Goal: Transaction & Acquisition: Purchase product/service

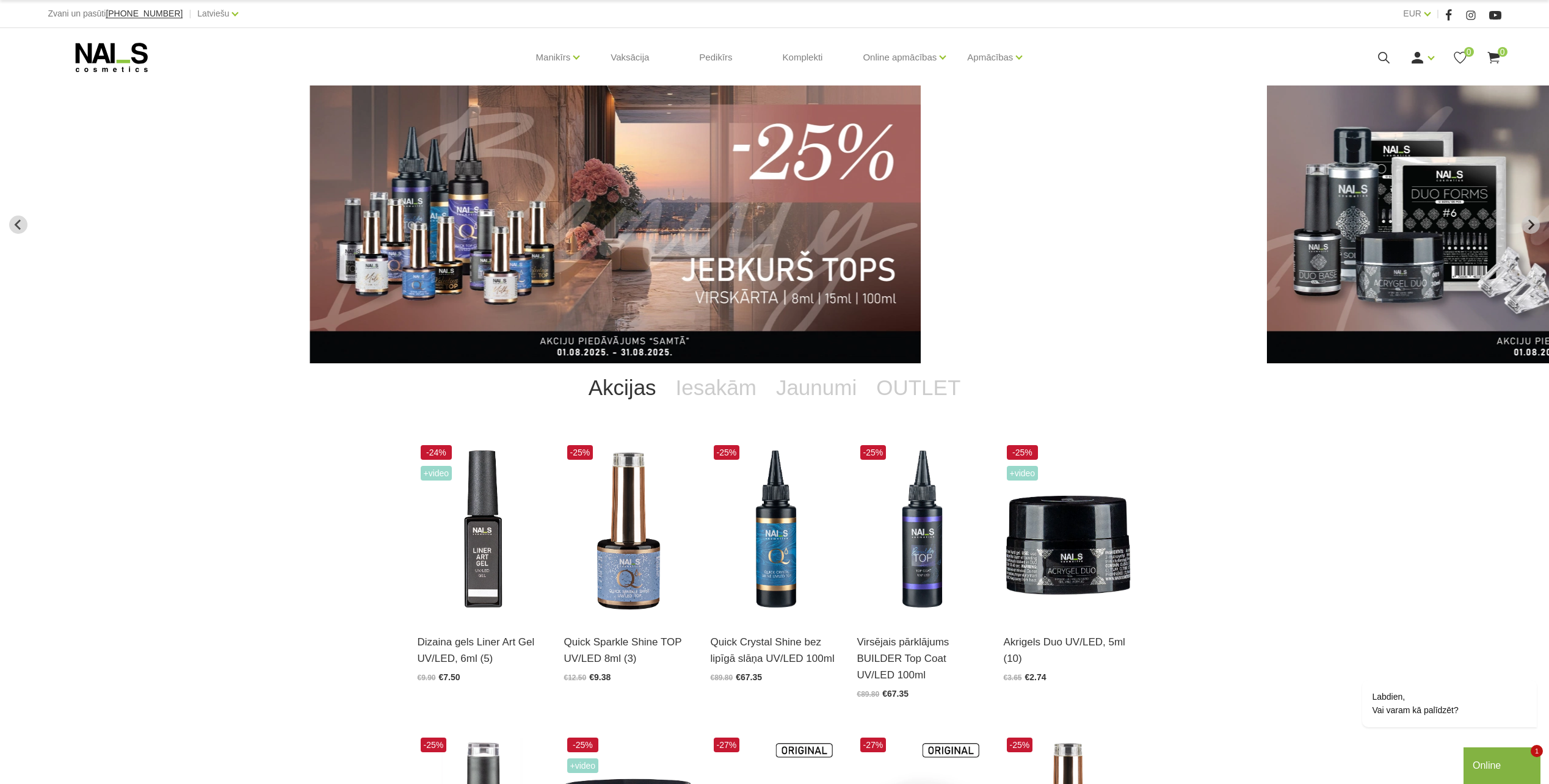
click at [1383, 57] on icon at bounding box center [1384, 57] width 15 height 15
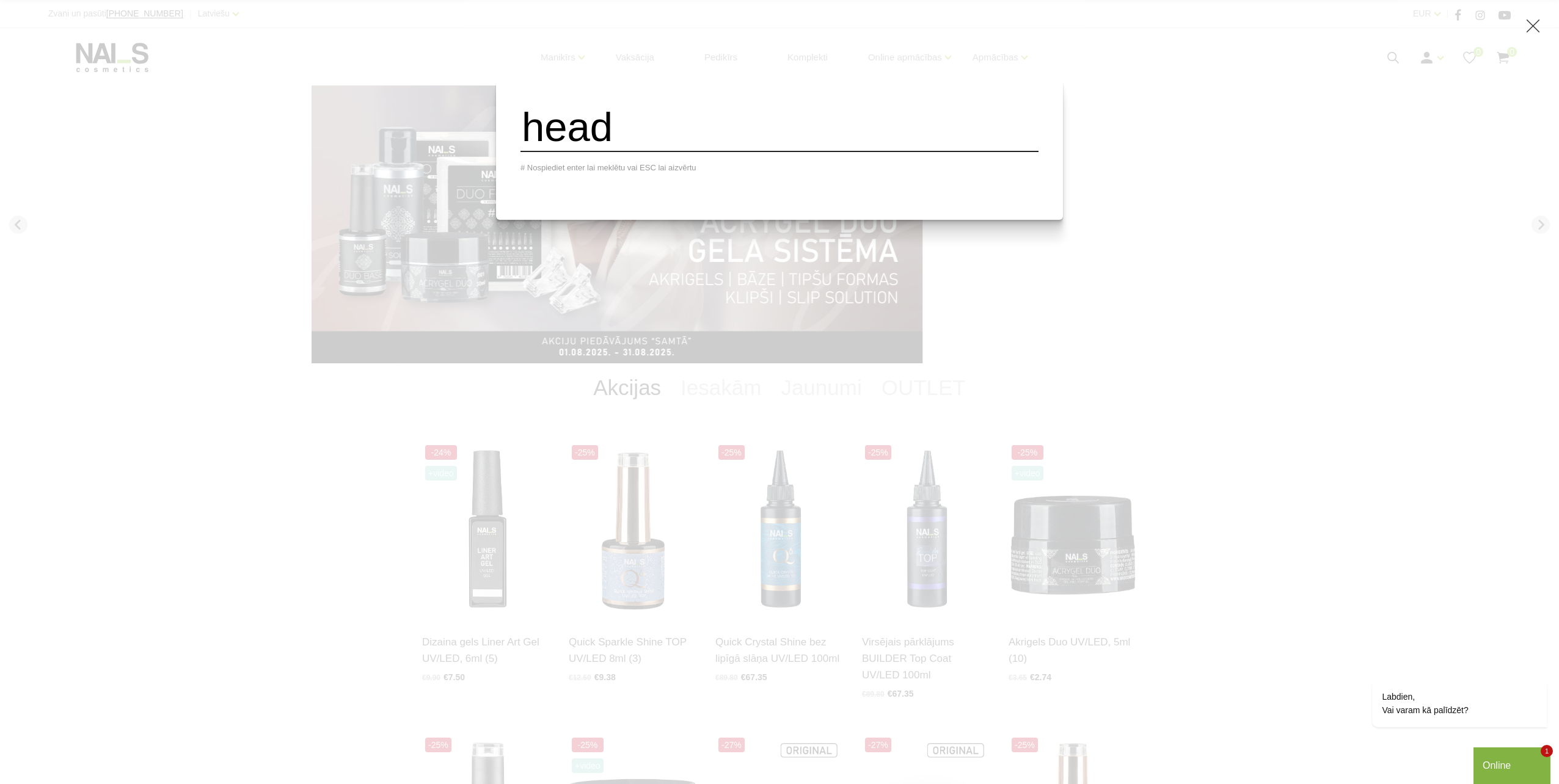
type input "head"
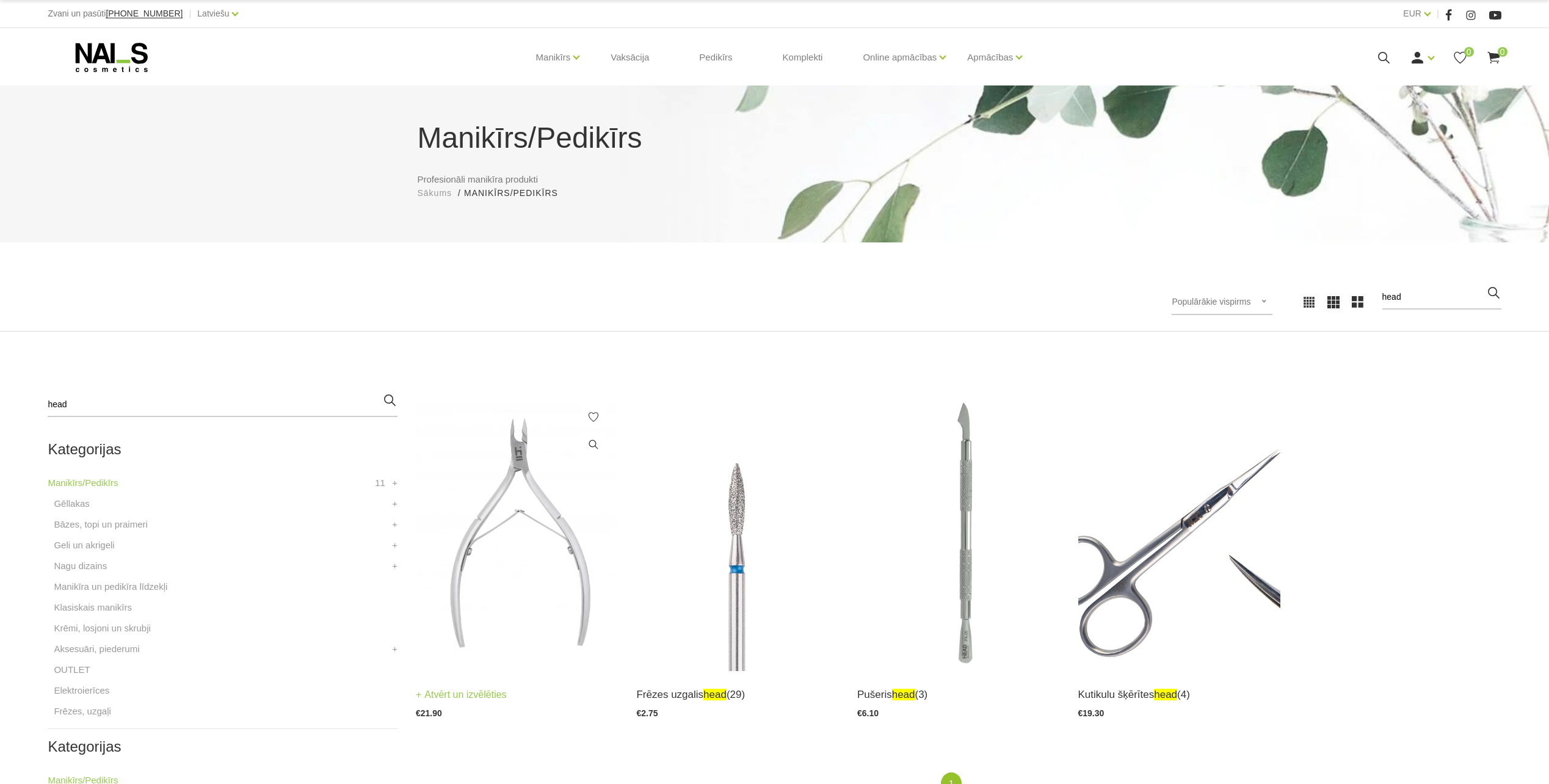
click at [482, 504] on img at bounding box center [517, 532] width 202 height 279
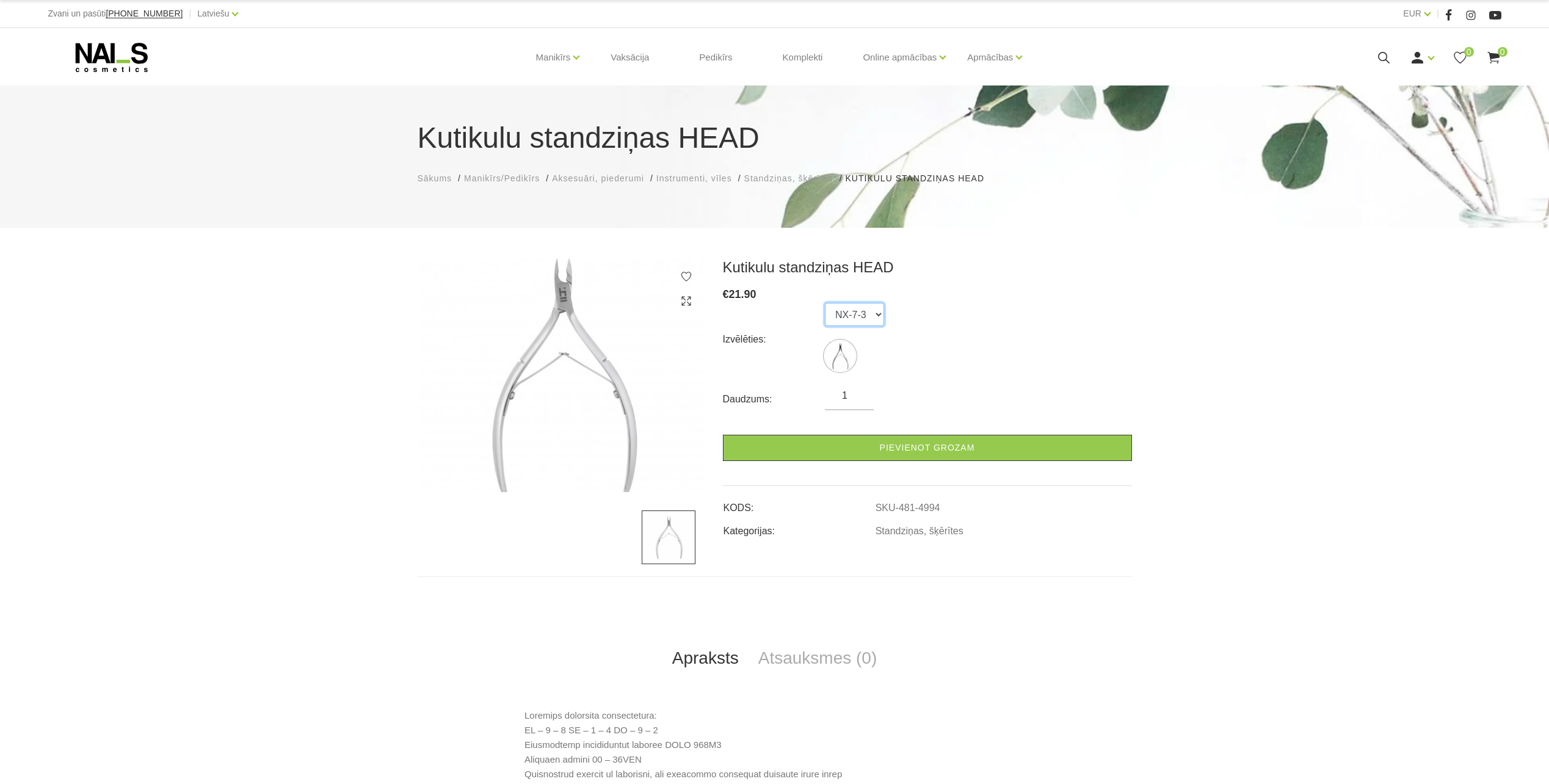
click at [879, 321] on select "NX-7-3" at bounding box center [854, 314] width 59 height 23
click at [84, 63] on icon at bounding box center [111, 57] width 129 height 31
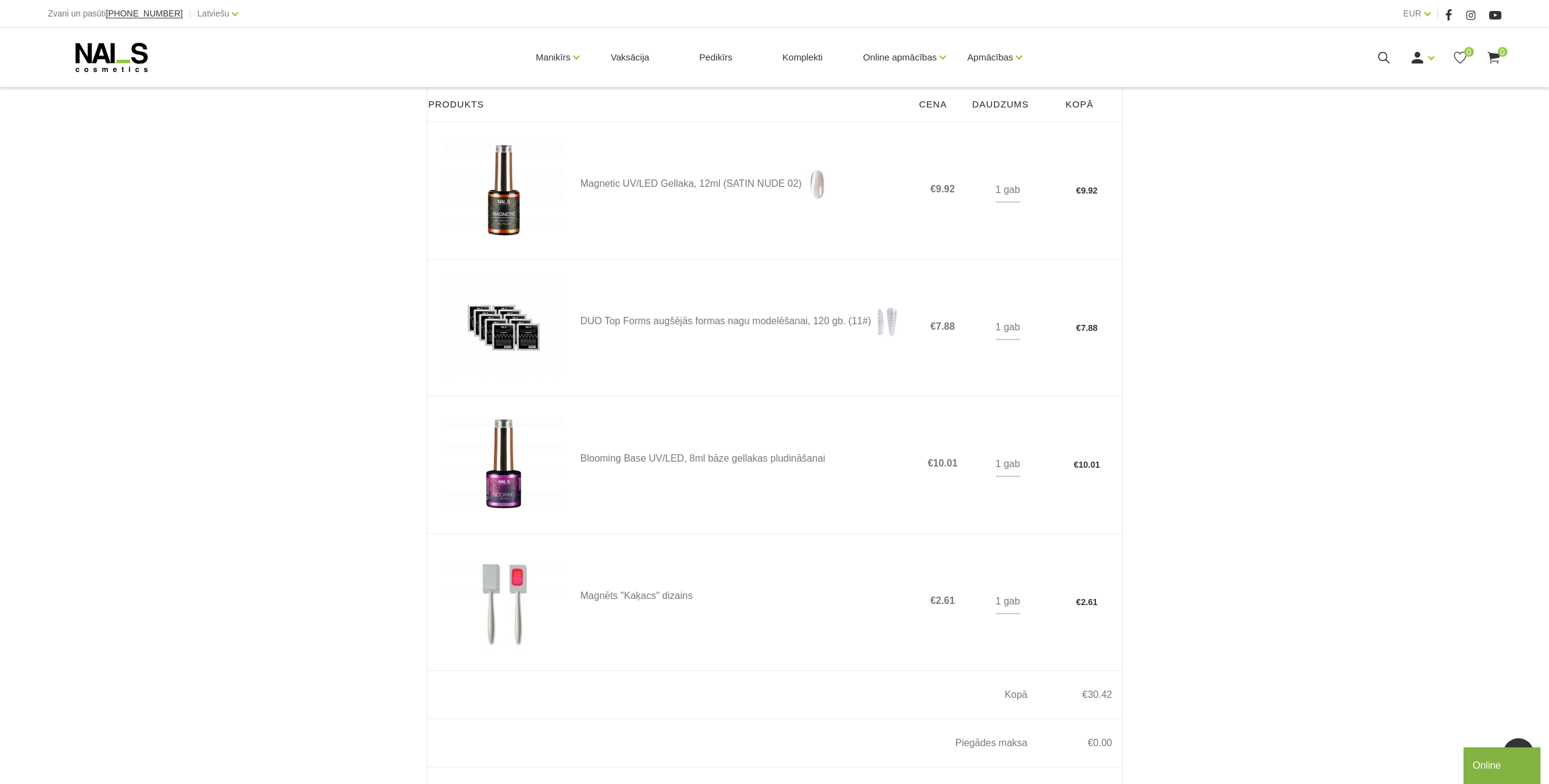
scroll to position [427, 0]
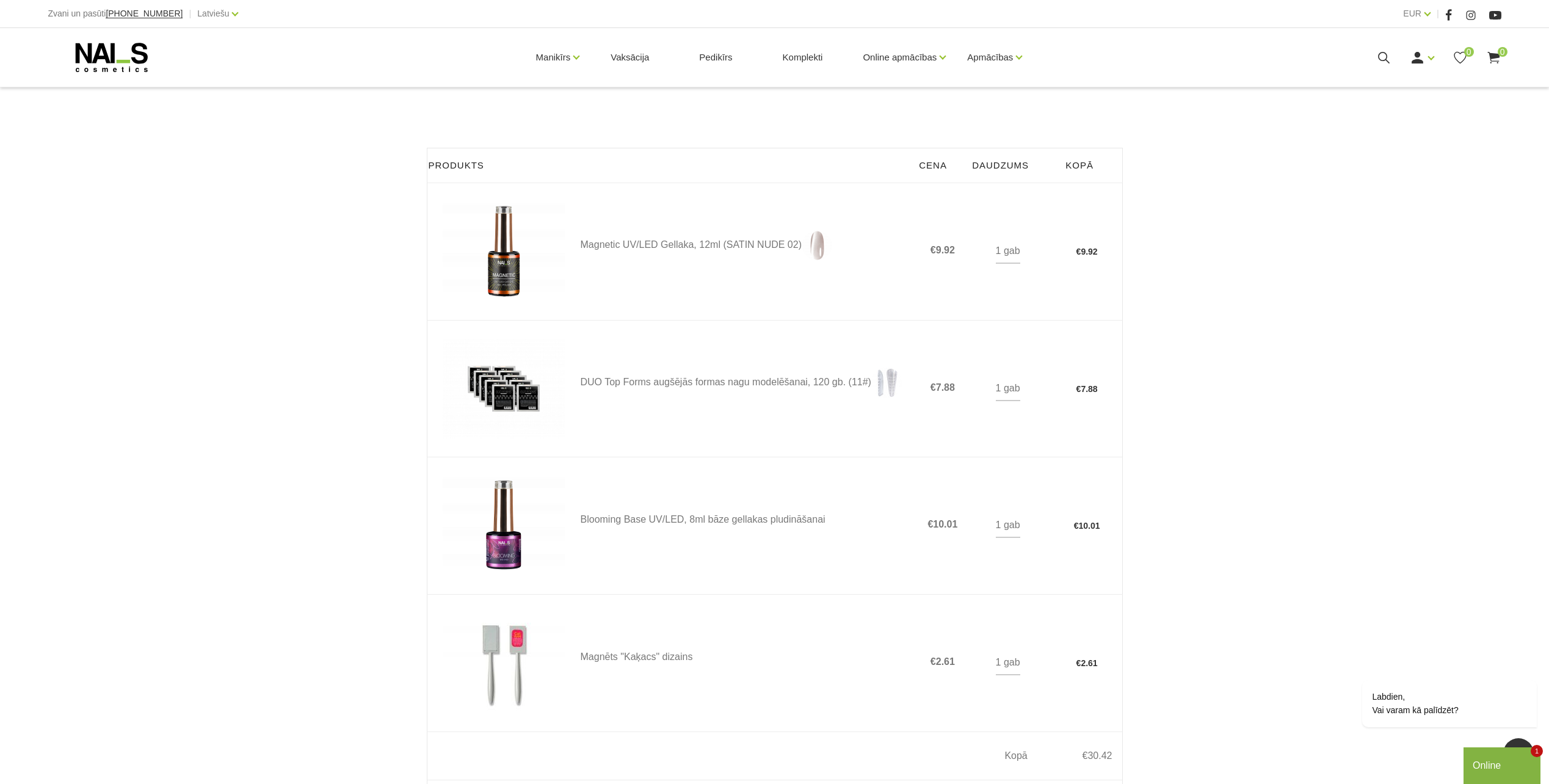
click at [368, 757] on div "Rēķins nosūtīts uz epastu - gaidām apmaksu Pasūtījuma Nr: 250814-0003 Lūdzu, ve…" at bounding box center [774, 258] width 1549 height 1371
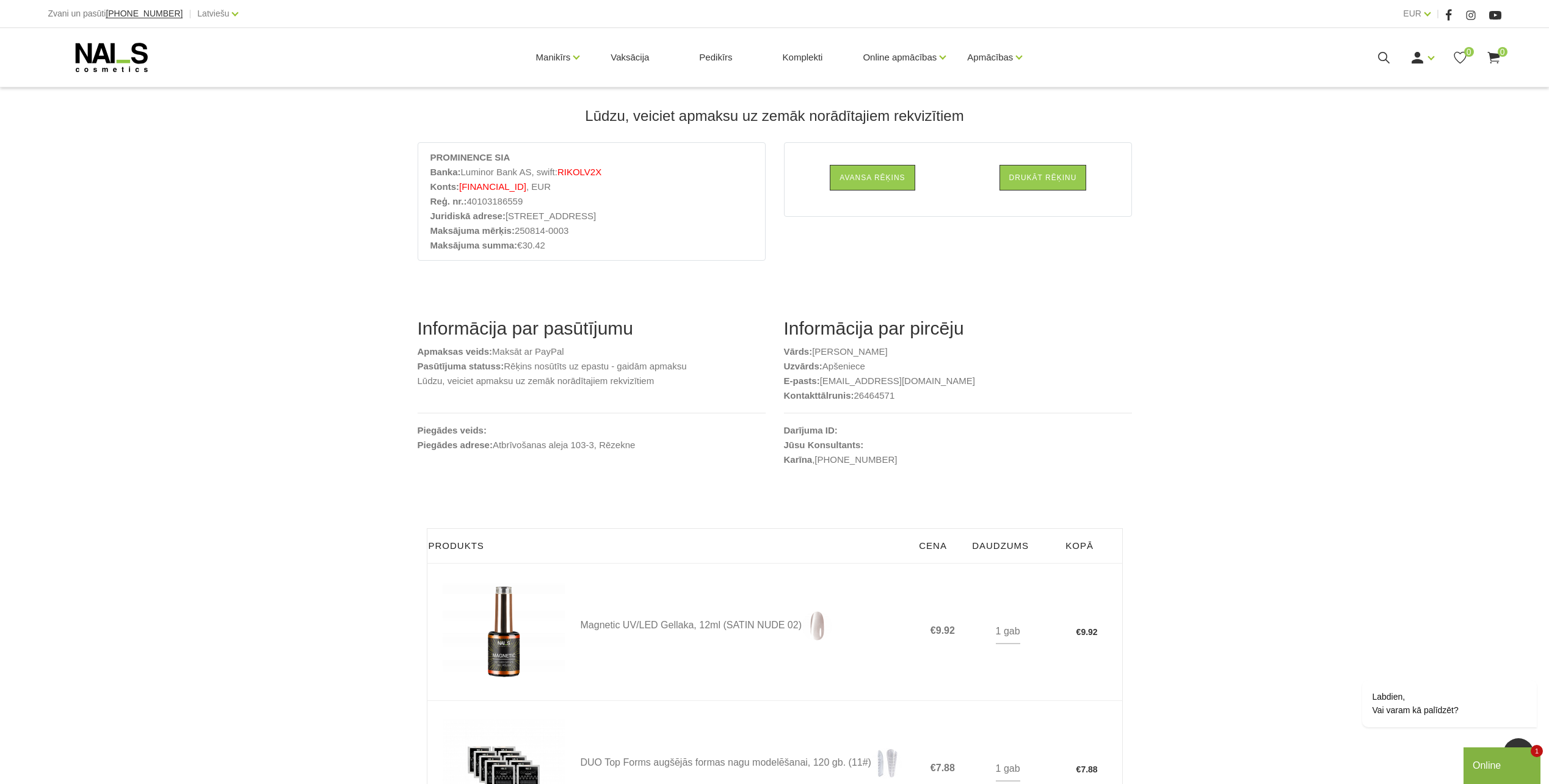
scroll to position [0, 0]
